Goal: Book appointment/travel/reservation

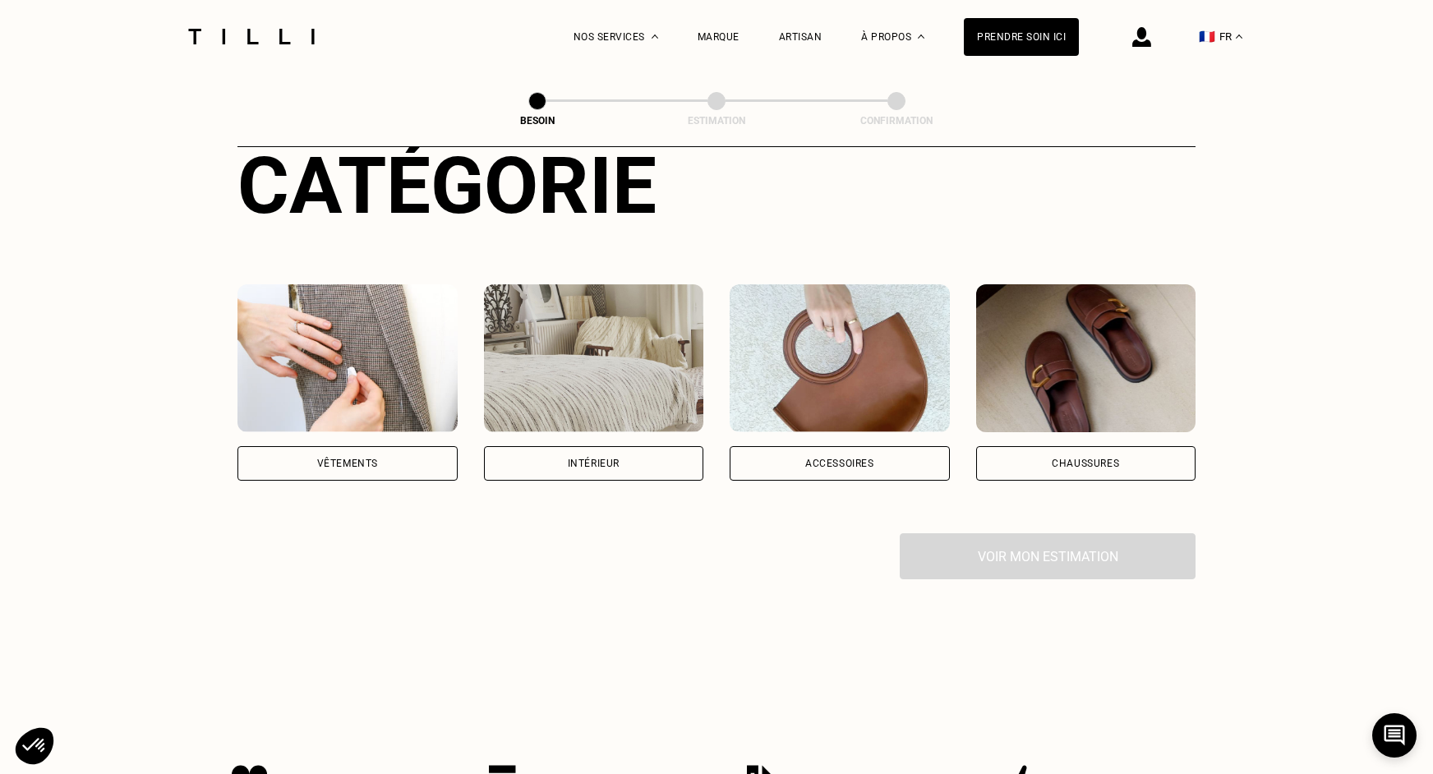
scroll to position [207, 0]
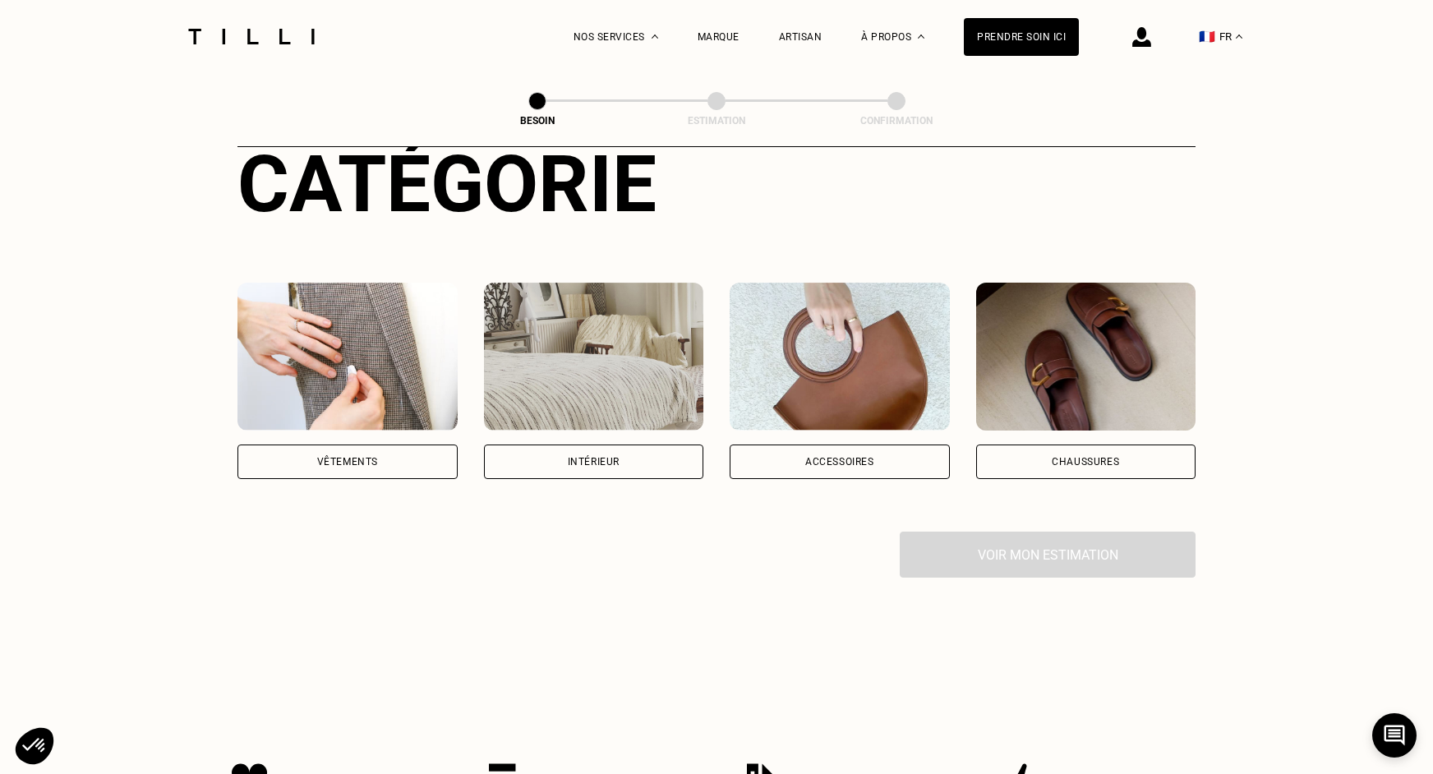
click at [380, 444] on div "Vêtements" at bounding box center [347, 461] width 220 height 35
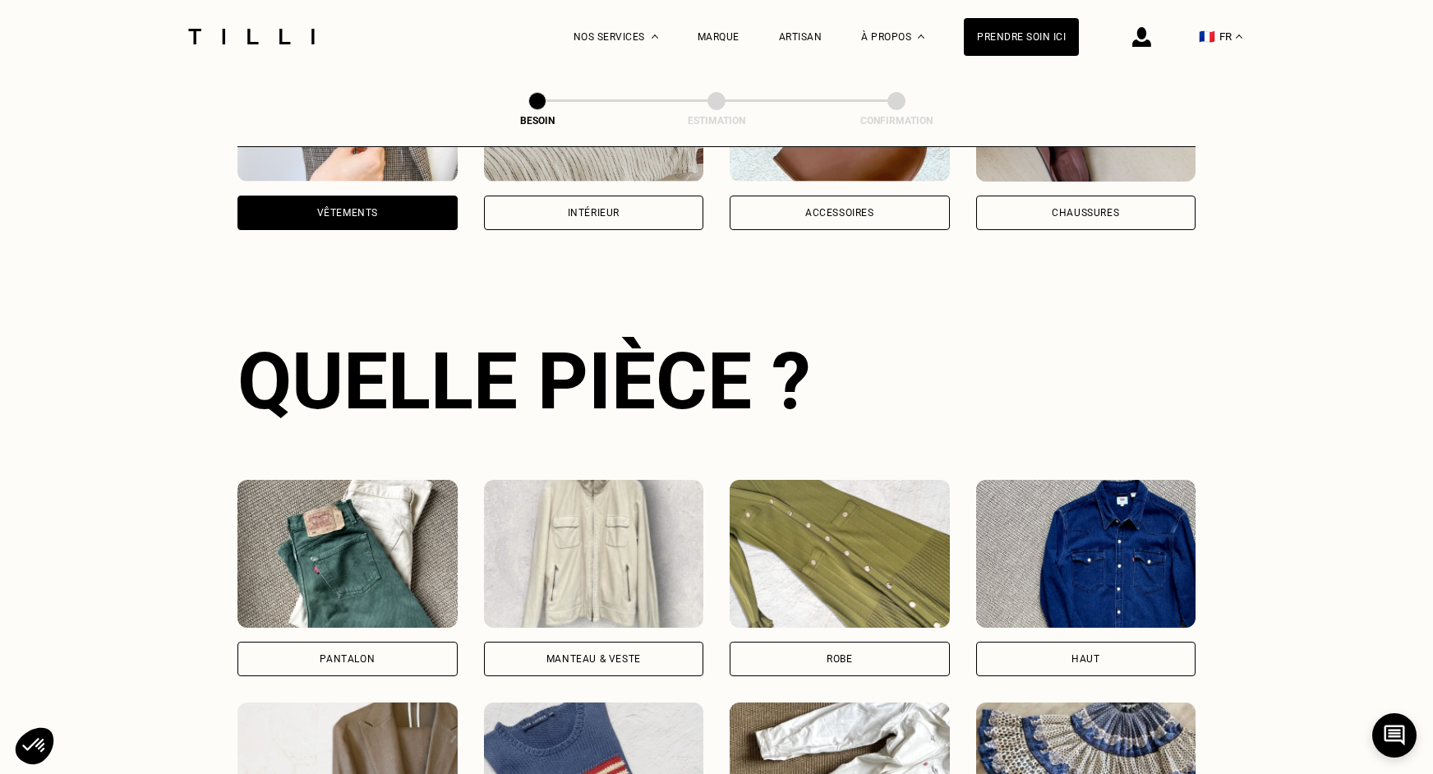
scroll to position [535, 0]
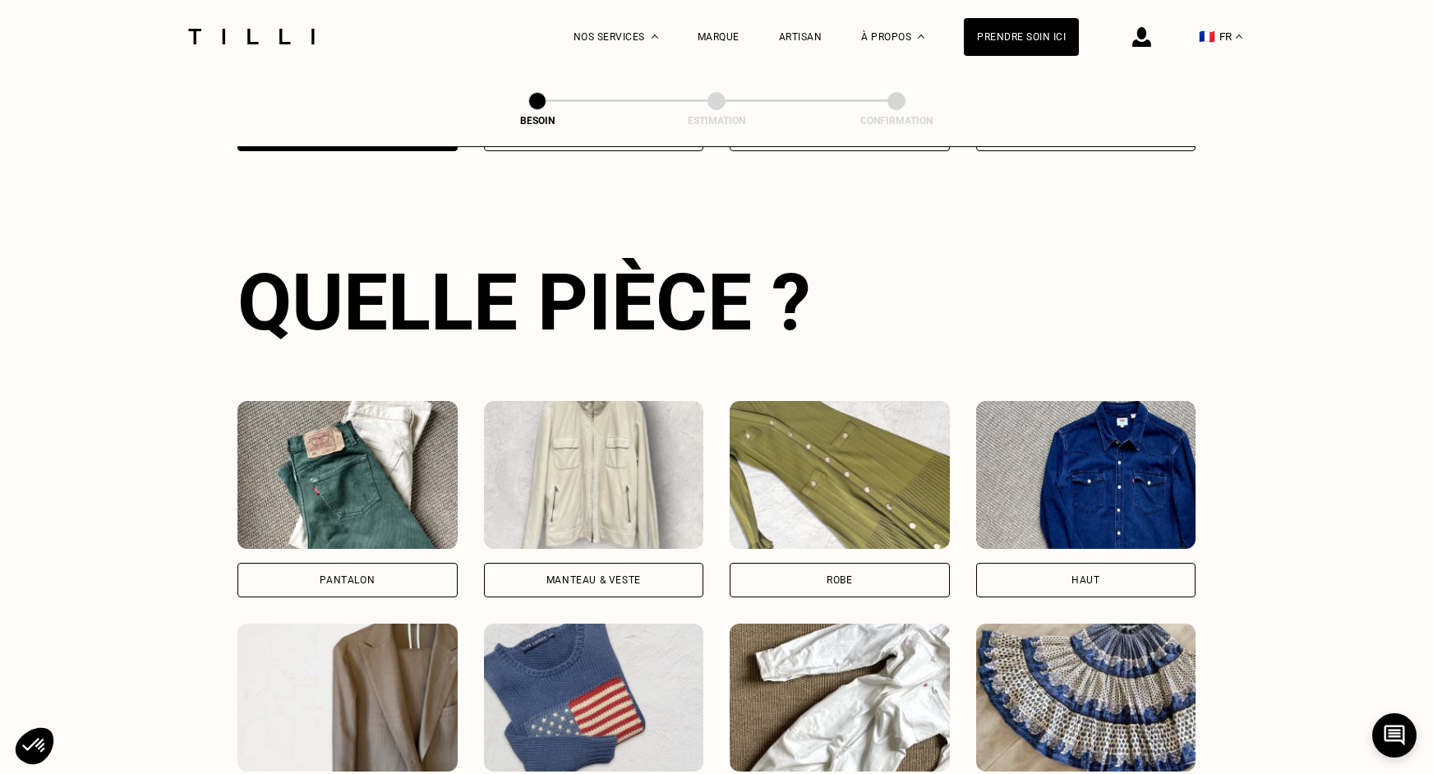
click at [361, 575] on div "Pantalon" at bounding box center [347, 580] width 55 height 10
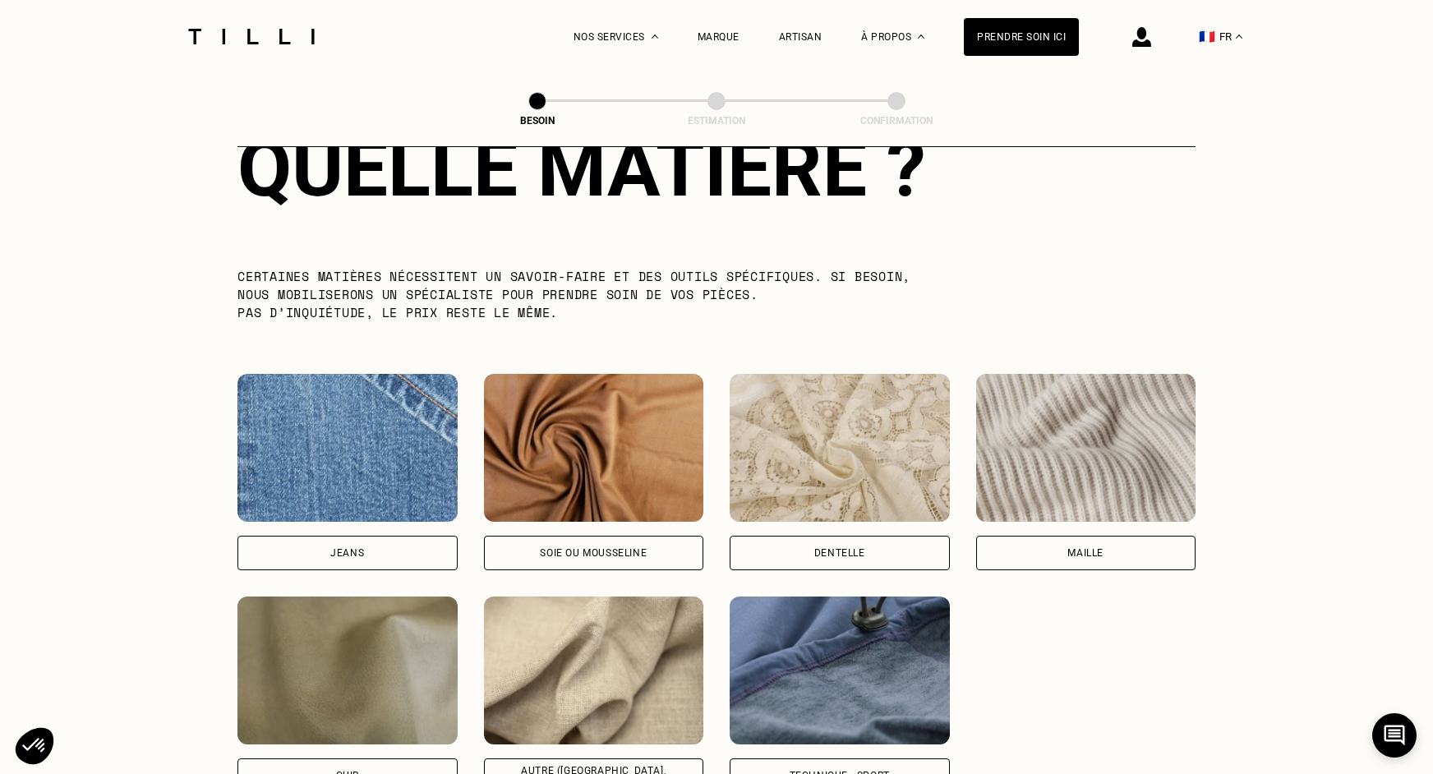
scroll to position [1572, 0]
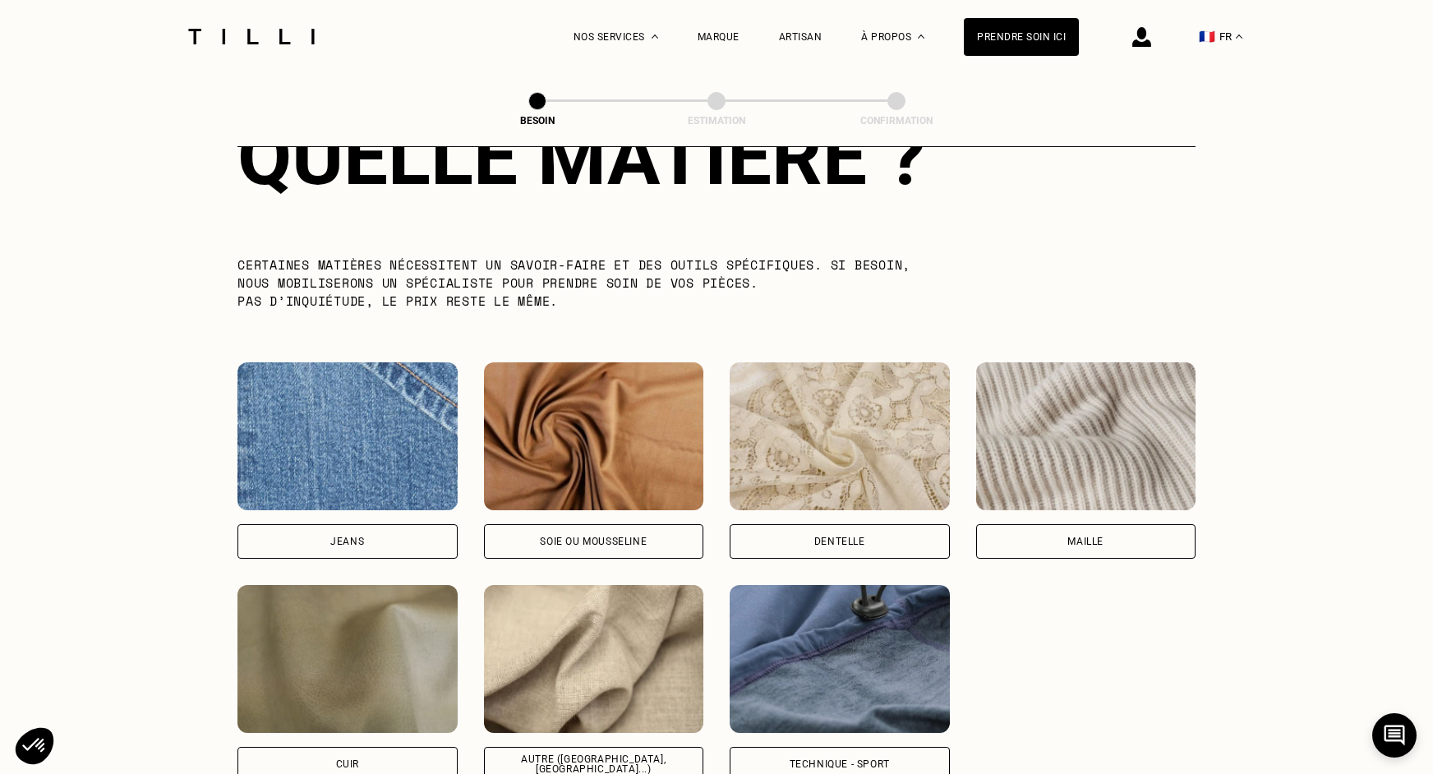
click at [552, 754] on div "Autre ([GEOGRAPHIC_DATA], [GEOGRAPHIC_DATA]...)" at bounding box center [594, 764] width 192 height 20
select select "FR"
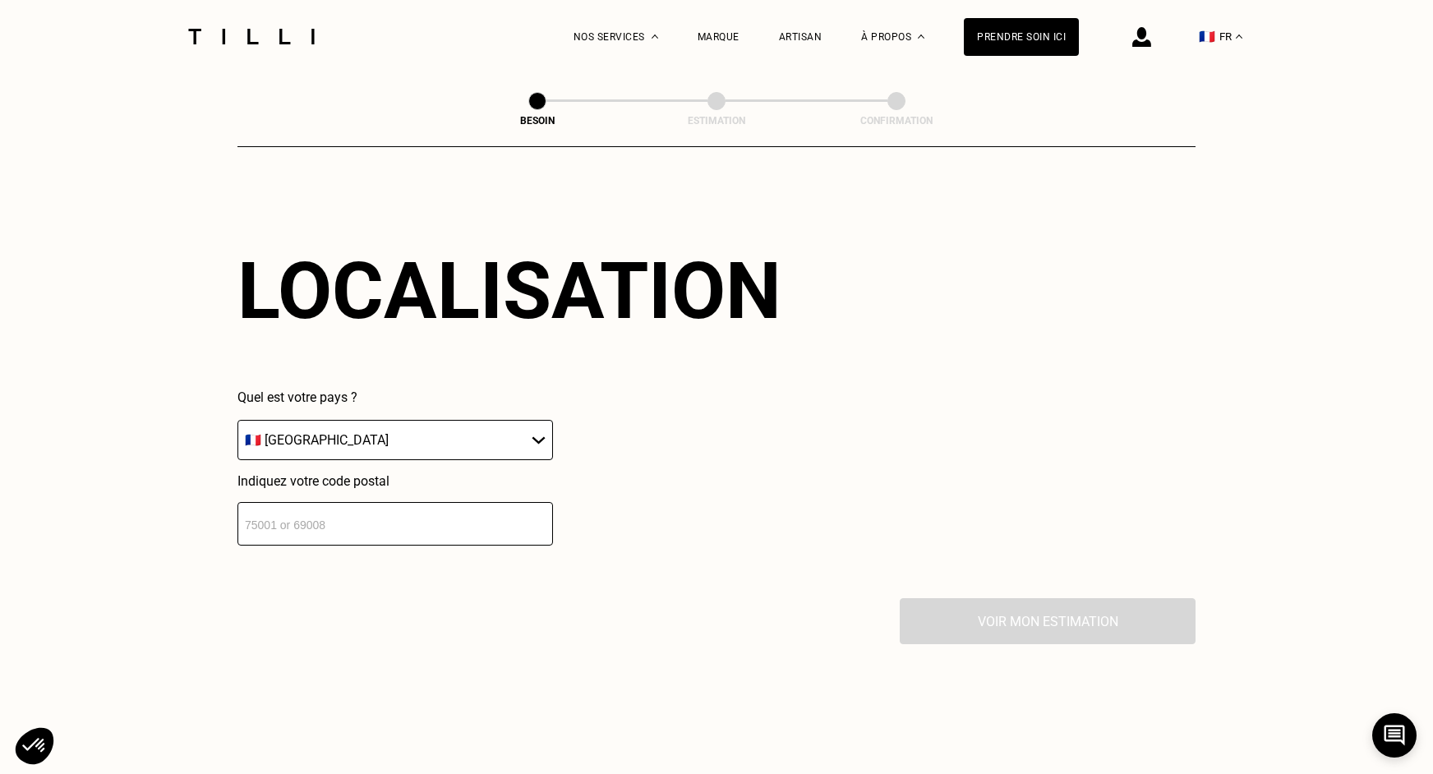
scroll to position [2215, 0]
click at [447, 503] on input "number" at bounding box center [394, 522] width 315 height 44
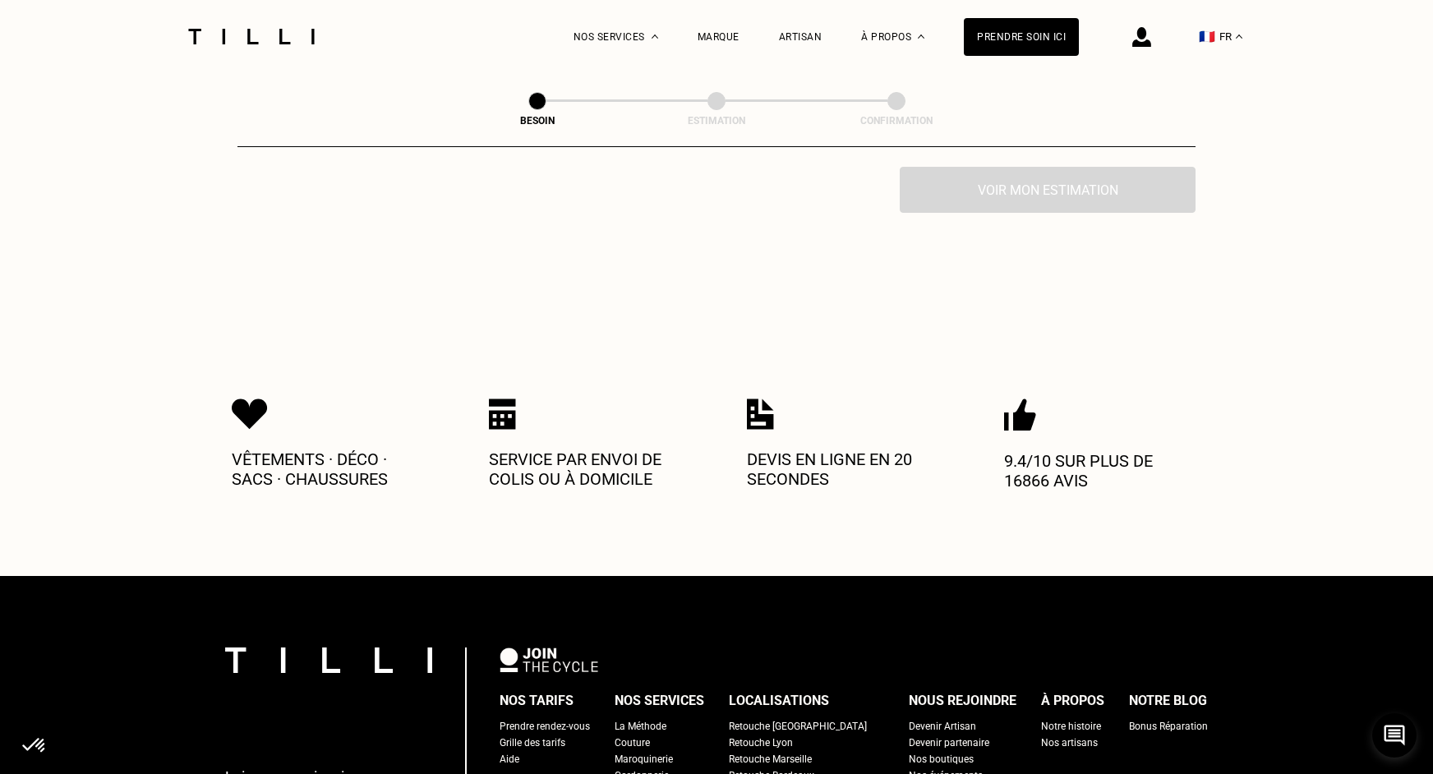
scroll to position [3089, 0]
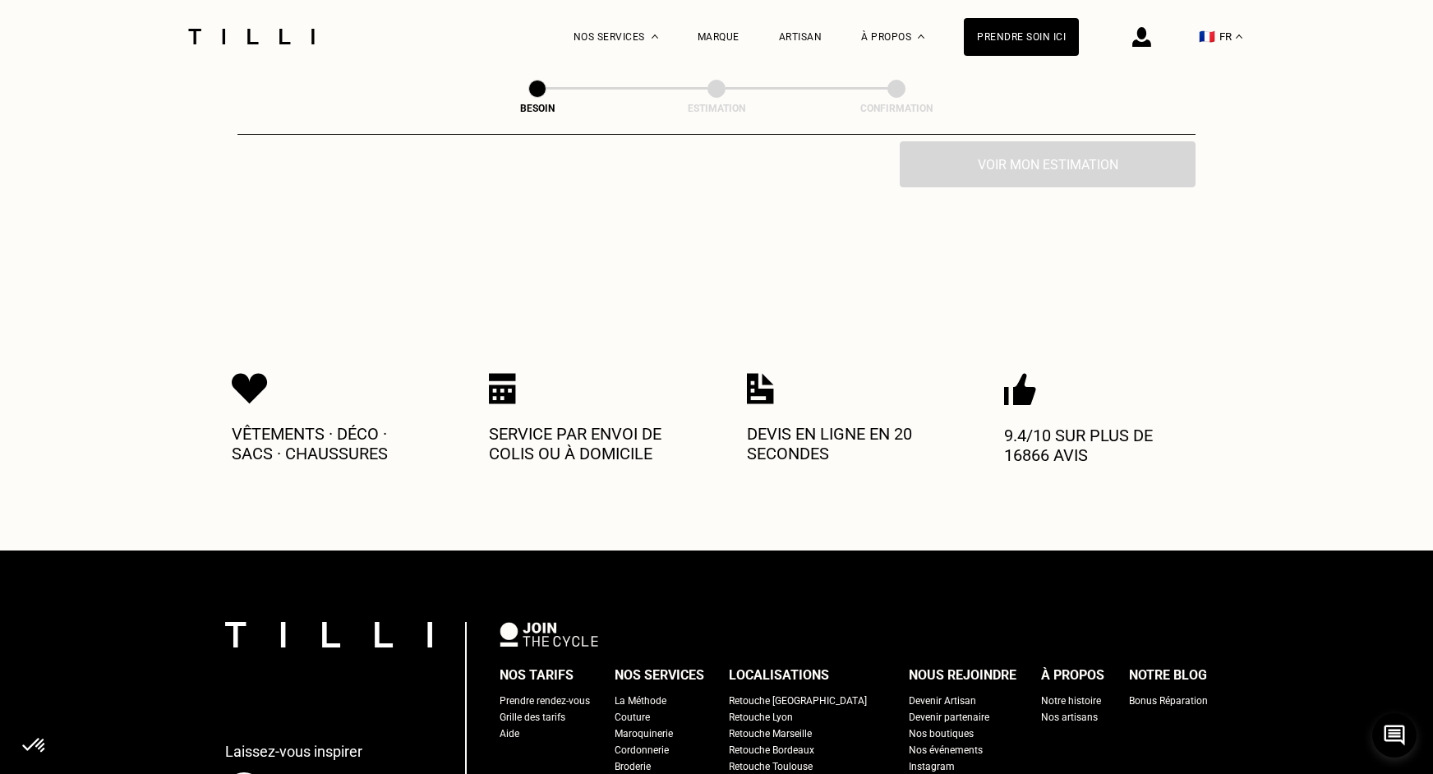
type input "75002"
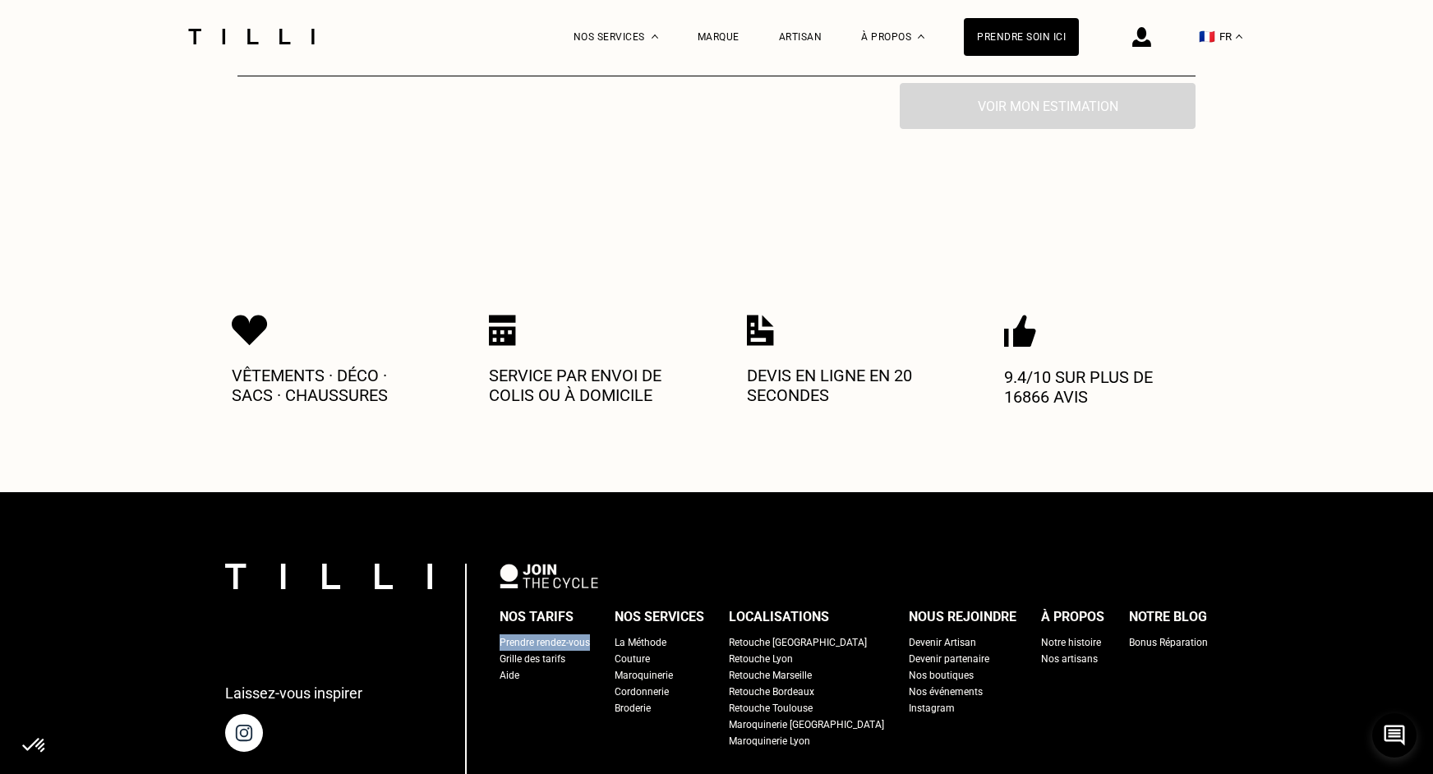
scroll to position [3150, 0]
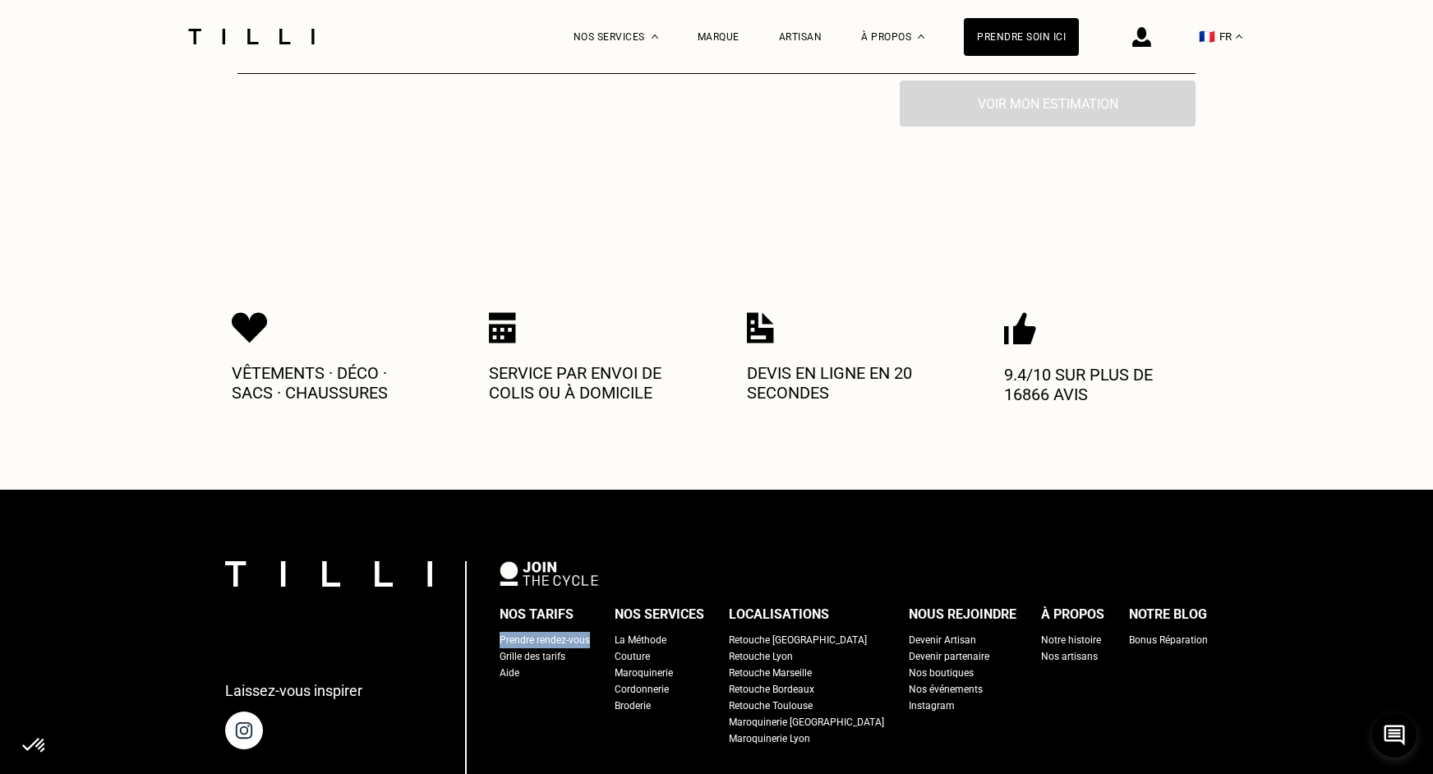
click at [794, 632] on div "Retouche [GEOGRAPHIC_DATA]" at bounding box center [798, 640] width 138 height 16
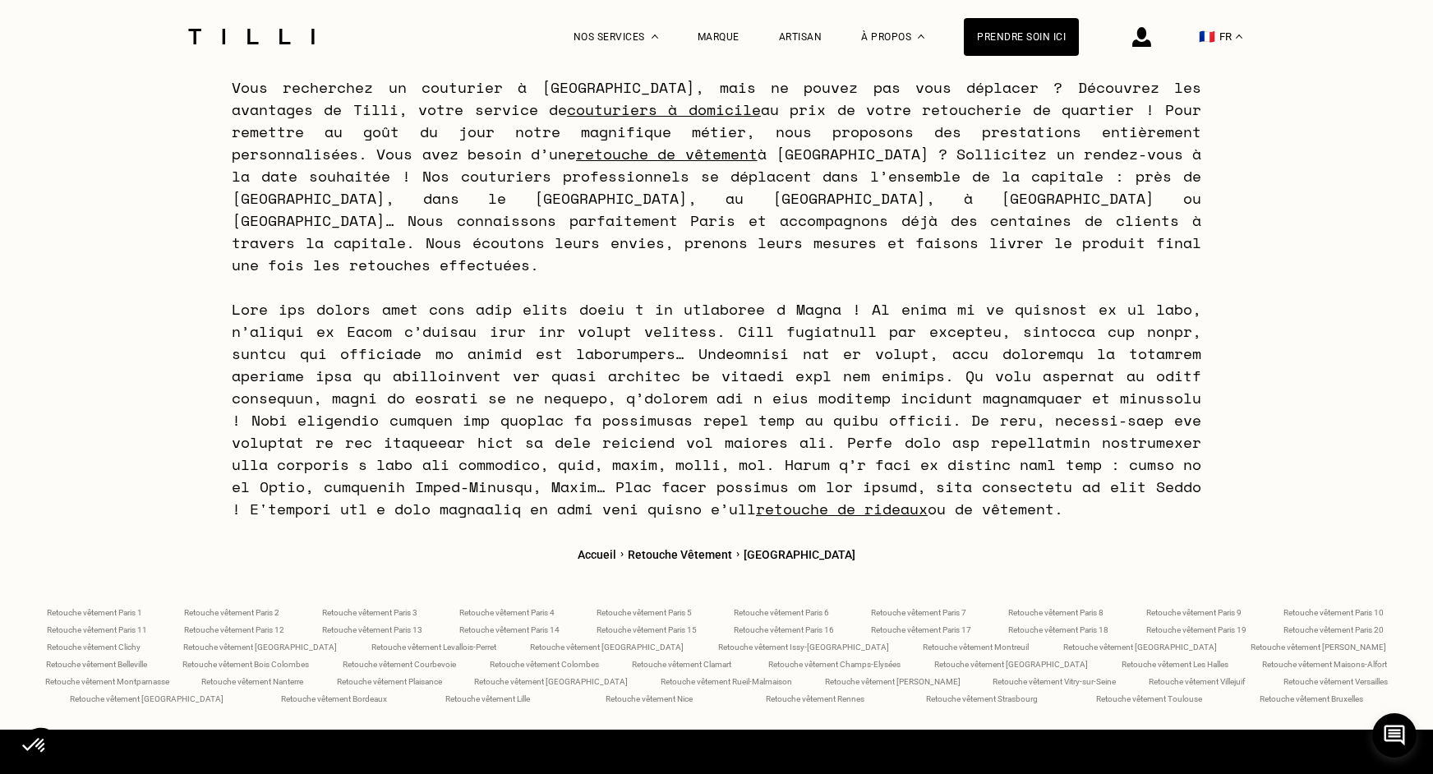
scroll to position [6412, 0]
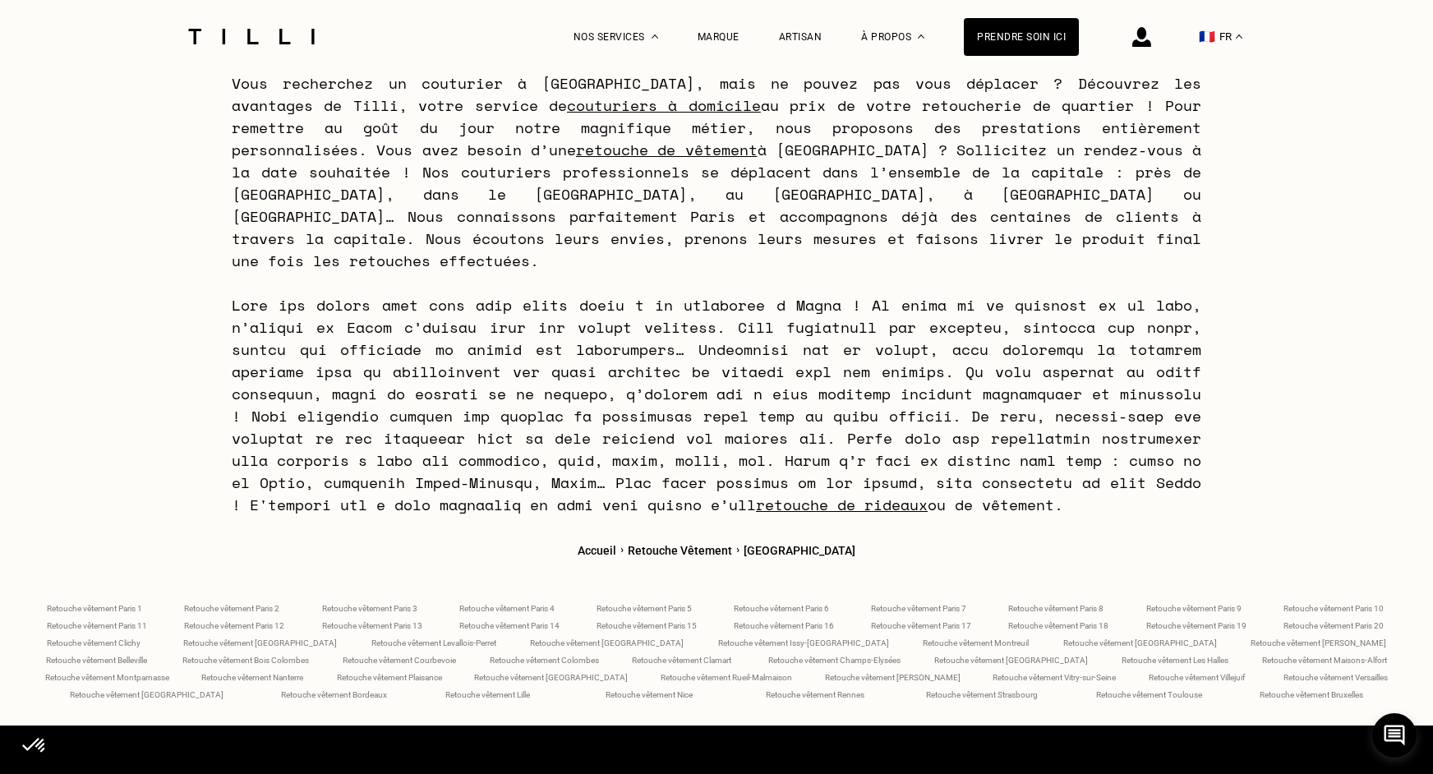
click at [239, 604] on span "Retouche vêtement Paris 2" at bounding box center [231, 608] width 95 height 9
